Goal: Information Seeking & Learning: Compare options

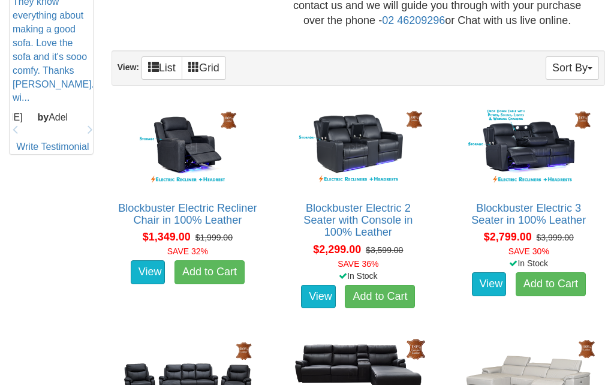
scroll to position [593, 0]
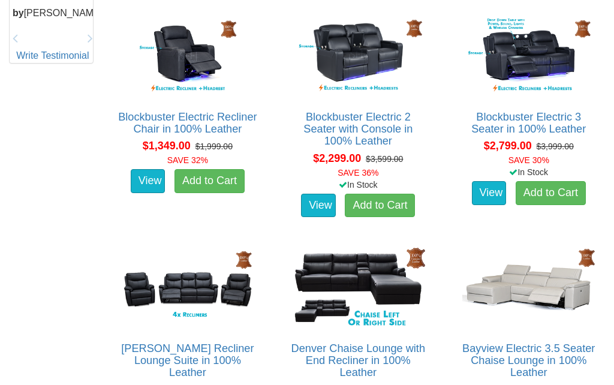
scroll to position [710, 0]
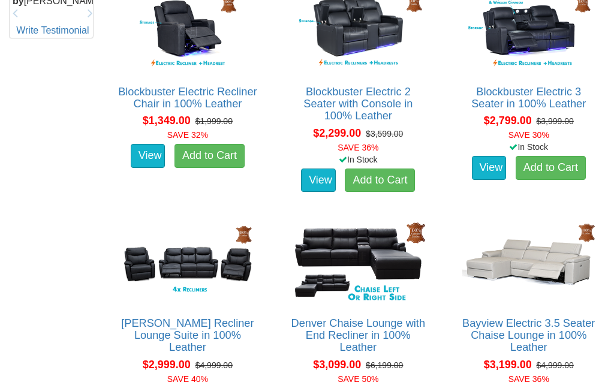
click at [556, 270] on img at bounding box center [528, 262] width 139 height 86
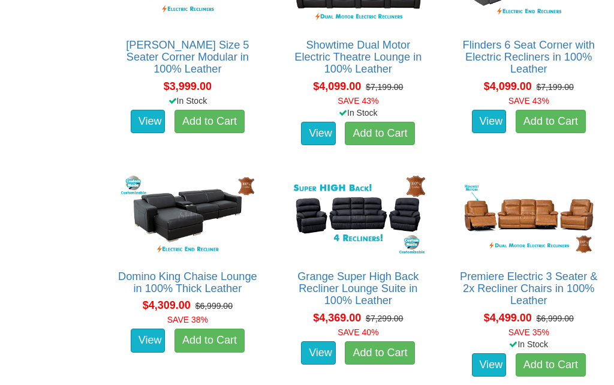
scroll to position [1682, 0]
click at [206, 275] on link "Domino King Chaise Lounge in 100% Thick Leather" at bounding box center [187, 282] width 139 height 24
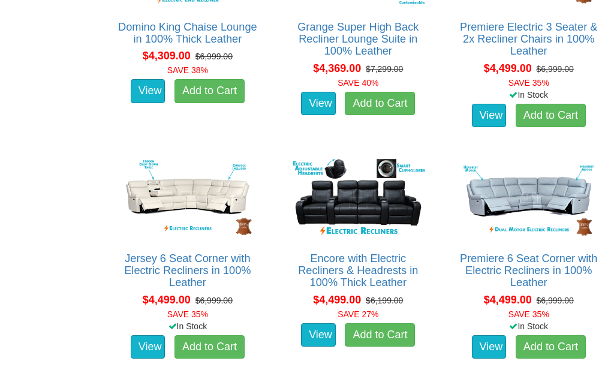
scroll to position [1932, 0]
click at [205, 264] on link "Jersey 6 Seat Corner with Electric Recliners in 100% Leather" at bounding box center [187, 270] width 126 height 36
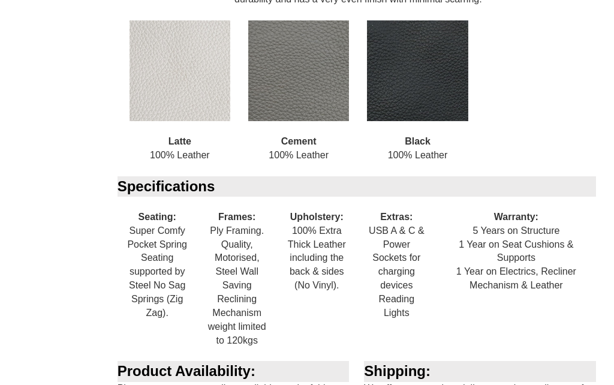
scroll to position [1354, 0]
click at [597, 291] on div "Specifications Seating: Super Comfy Pocket Spring Seating supported by Steel No…" at bounding box center [358, 268] width 493 height 185
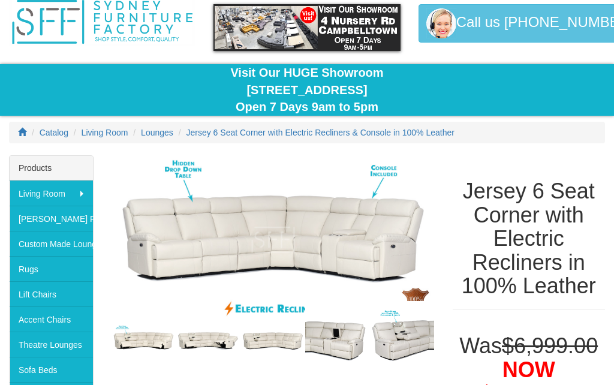
scroll to position [47, 0]
click at [300, 261] on img at bounding box center [273, 239] width 323 height 169
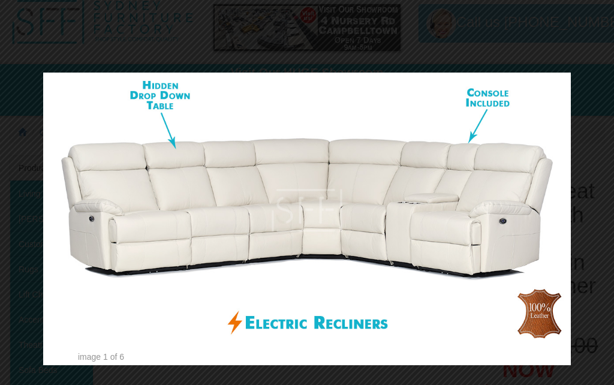
scroll to position [0, 0]
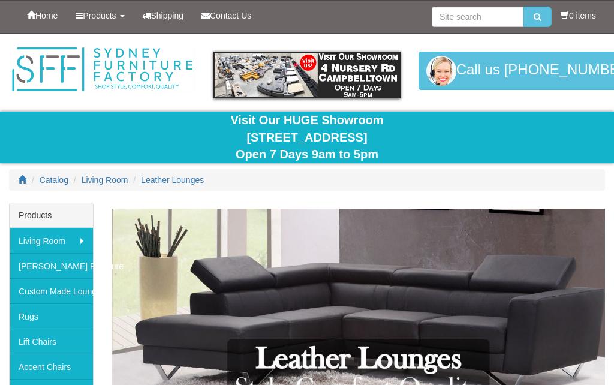
scroll to position [1984, 0]
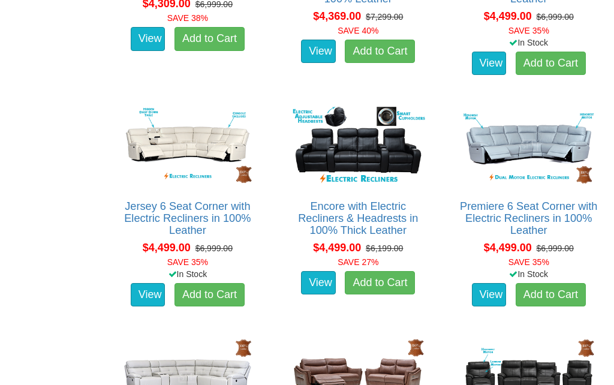
click at [216, 216] on link "Jersey 6 Seat Corner with Electric Recliners in 100% Leather" at bounding box center [187, 218] width 126 height 36
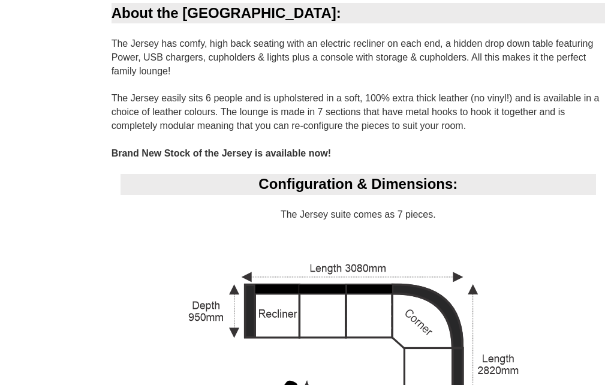
scroll to position [664, 0]
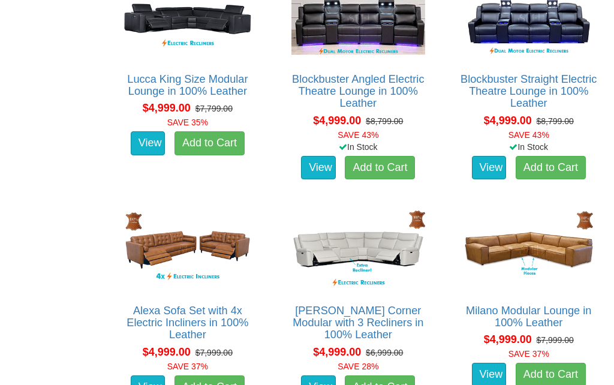
scroll to position [2574, 0]
click at [558, 243] on img at bounding box center [528, 250] width 139 height 86
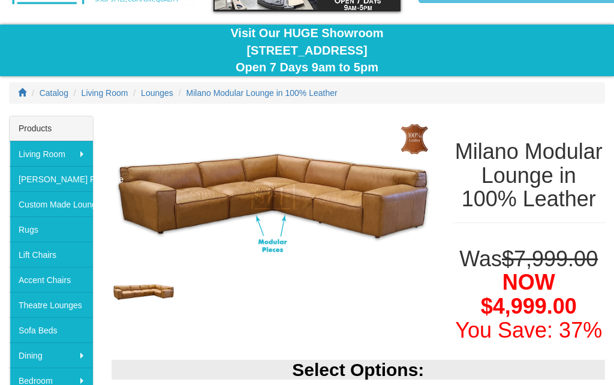
scroll to position [87, 0]
click at [392, 209] on img at bounding box center [273, 196] width 323 height 161
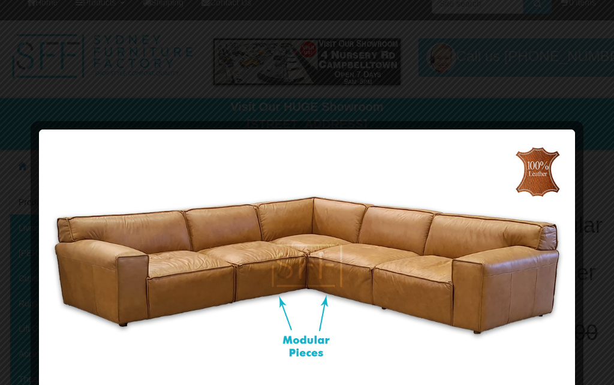
scroll to position [0, 0]
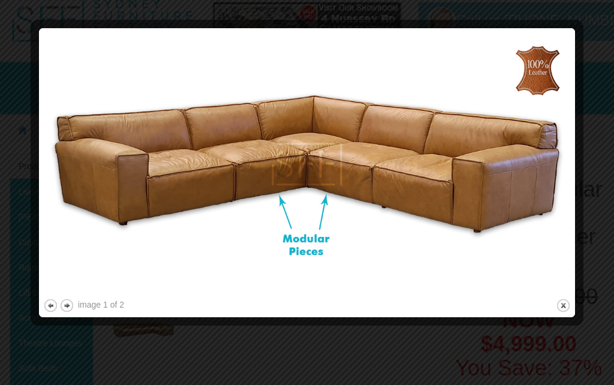
click at [585, 300] on div at bounding box center [307, 192] width 614 height 385
click at [564, 300] on button "close" at bounding box center [563, 305] width 15 height 15
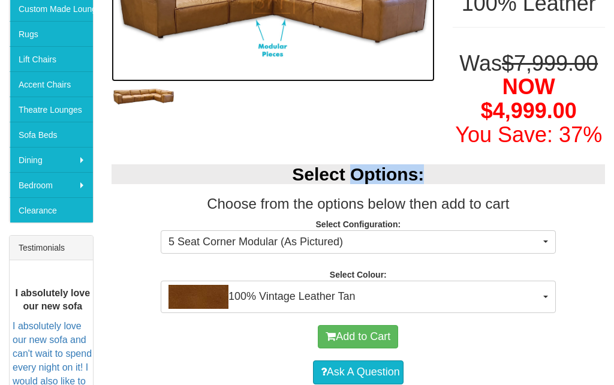
scroll to position [286, 0]
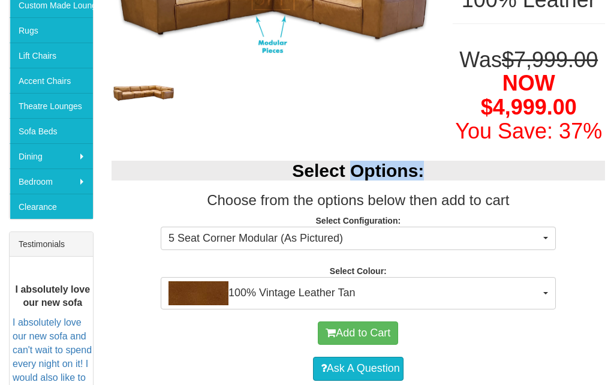
click at [547, 251] on button "5 Seat Corner Modular (As Pictured)" at bounding box center [358, 239] width 395 height 24
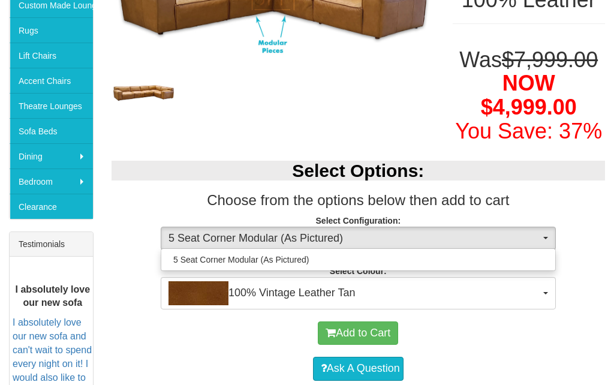
click at [585, 351] on div at bounding box center [307, 192] width 614 height 385
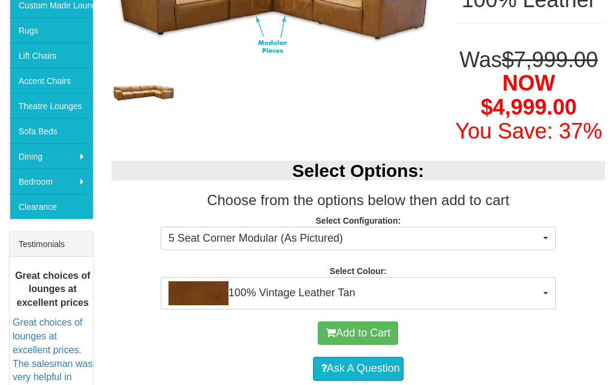
click at [546, 309] on button "100% Vintage Leather Tan" at bounding box center [358, 293] width 395 height 32
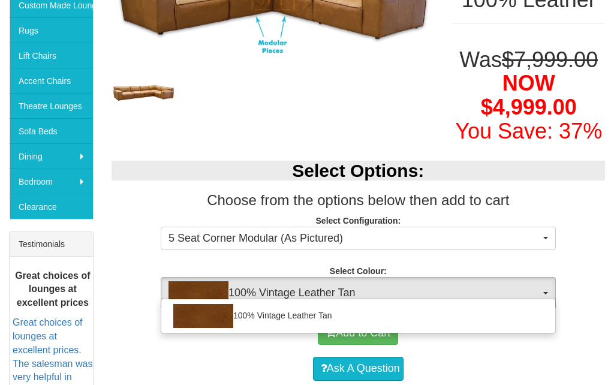
click at [594, 372] on div at bounding box center [307, 192] width 614 height 385
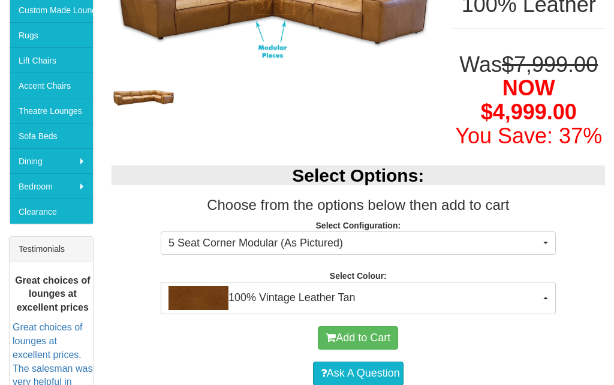
scroll to position [0, 0]
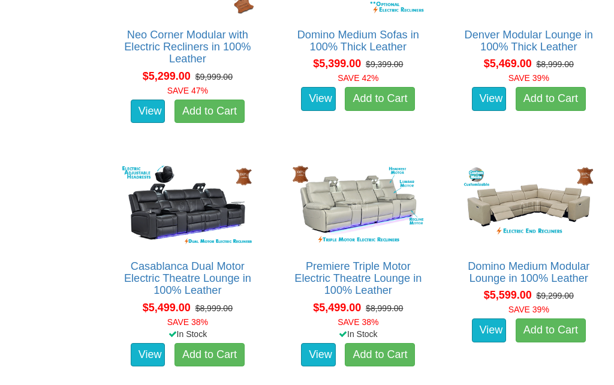
scroll to position [3312, 0]
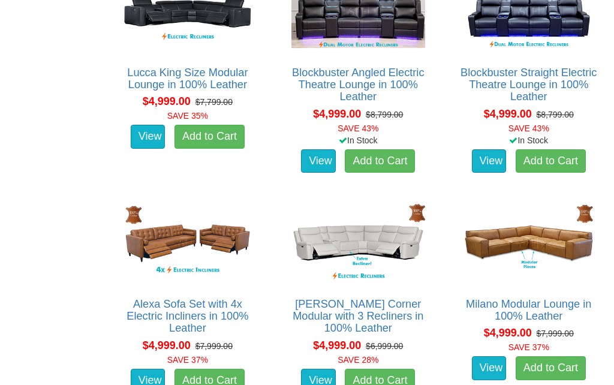
scroll to position [2523, 0]
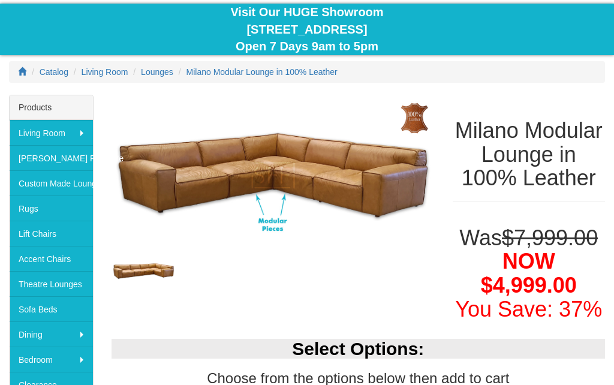
scroll to position [109, 0]
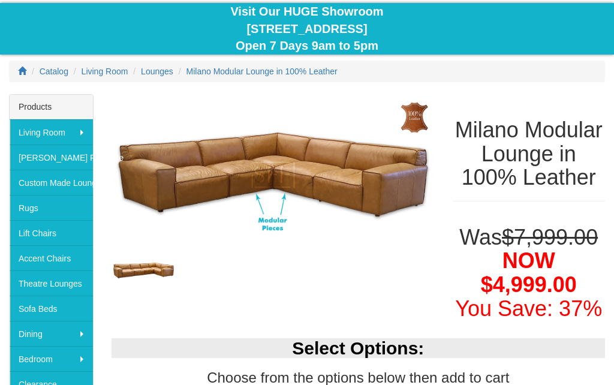
click at [63, 185] on link "Custom Made Lounges" at bounding box center [51, 182] width 83 height 25
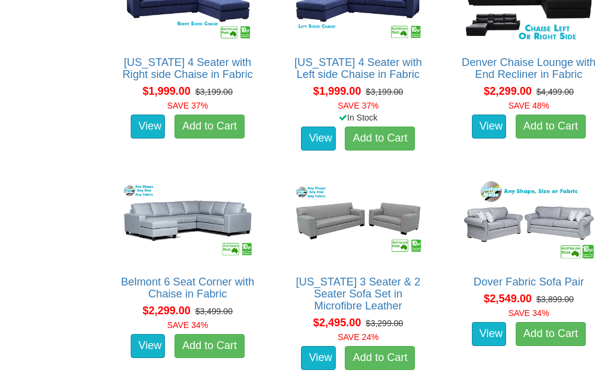
scroll to position [1188, 0]
click at [201, 209] on img at bounding box center [187, 221] width 139 height 86
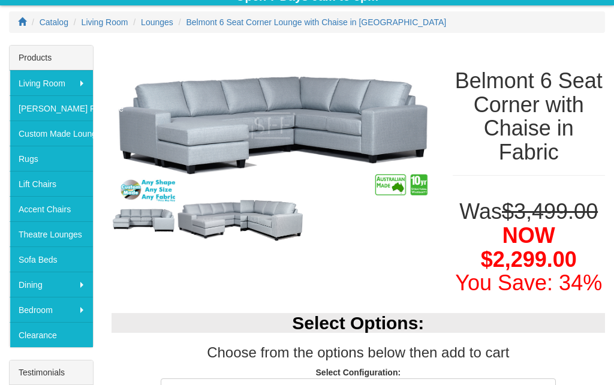
scroll to position [158, 0]
click at [261, 226] on img at bounding box center [272, 220] width 65 height 46
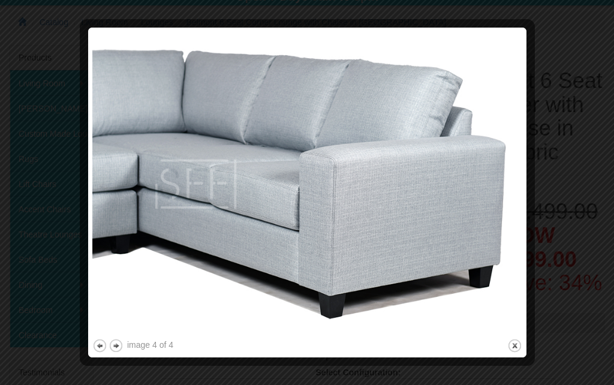
click at [517, 346] on button "close" at bounding box center [514, 345] width 15 height 15
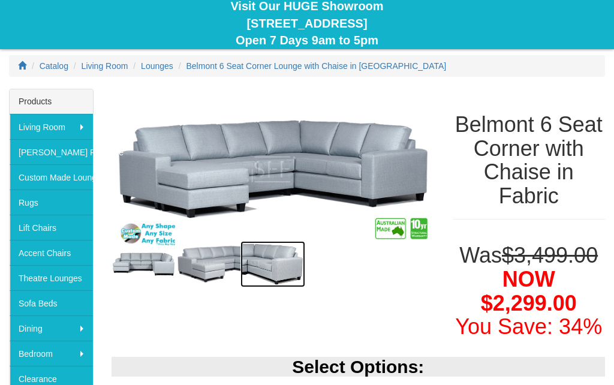
scroll to position [0, 0]
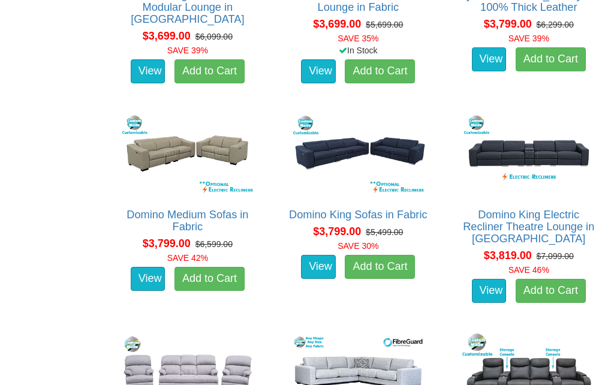
scroll to position [3669, 0]
click at [427, 330] on img at bounding box center [357, 373] width 139 height 86
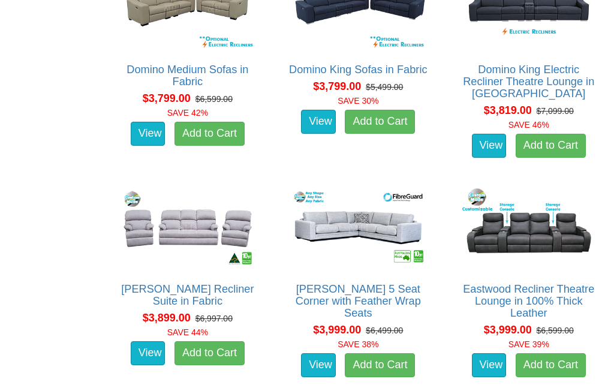
scroll to position [3814, 0]
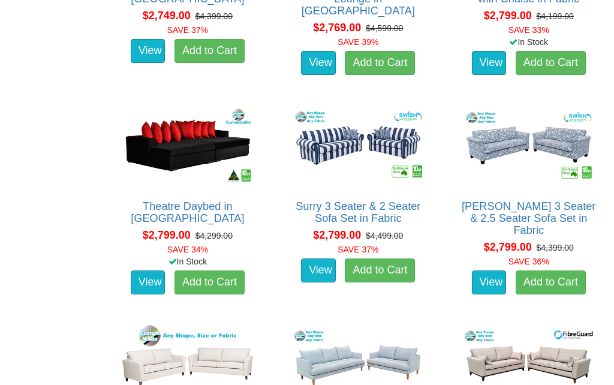
scroll to position [2038, 0]
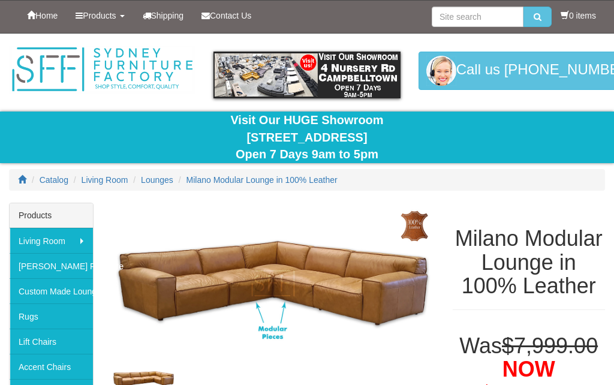
scroll to position [161, 0]
